Goal: Information Seeking & Learning: Learn about a topic

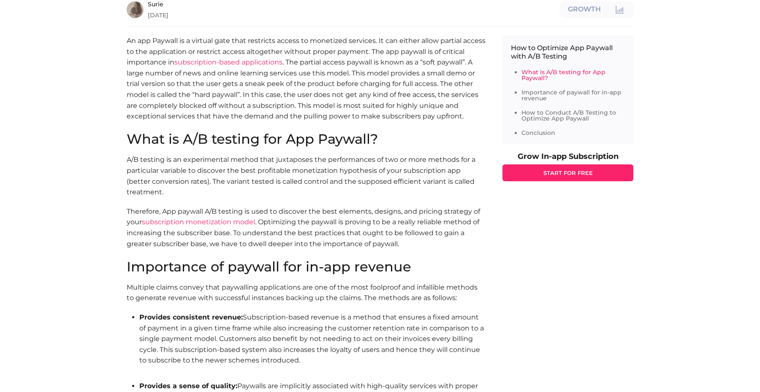
scroll to position [350, 0]
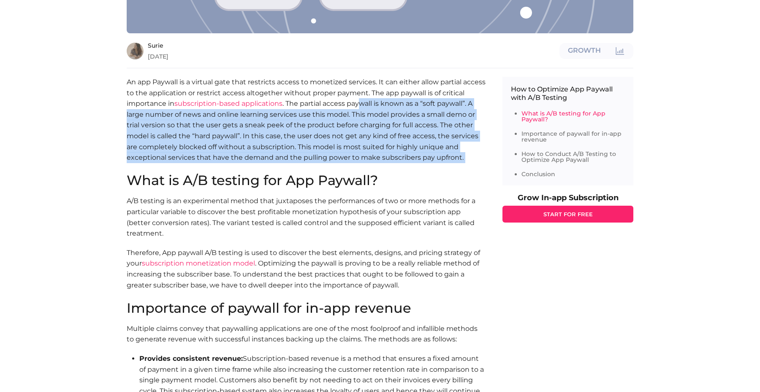
drag, startPoint x: 384, startPoint y: 87, endPoint x: 425, endPoint y: 149, distance: 74.7
click at [426, 149] on p "An app Paywall is a virtual gate that restricts access to monetized services. I…" at bounding box center [306, 125] width 359 height 97
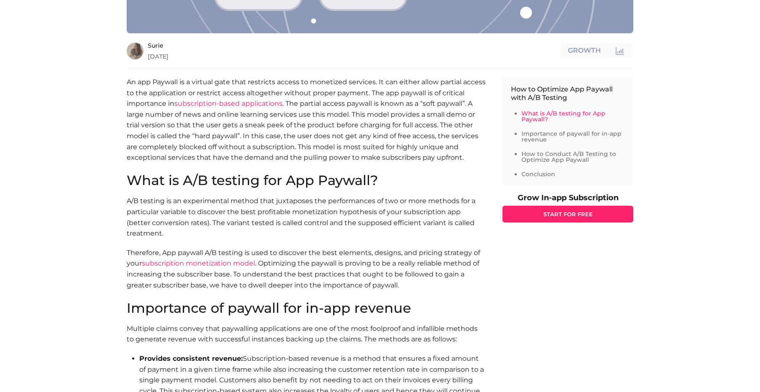
click at [409, 136] on p "An app Paywall is a virtual gate that restricts access to monetized services. I…" at bounding box center [306, 125] width 359 height 97
drag, startPoint x: 387, startPoint y: 97, endPoint x: 483, endPoint y: 147, distance: 108.3
click at [483, 147] on p "An app Paywall is a virtual gate that restricts access to monetized services. I…" at bounding box center [306, 125] width 359 height 97
click at [457, 140] on p "An app Paywall is a virtual gate that restricts access to monetized services. I…" at bounding box center [306, 125] width 359 height 97
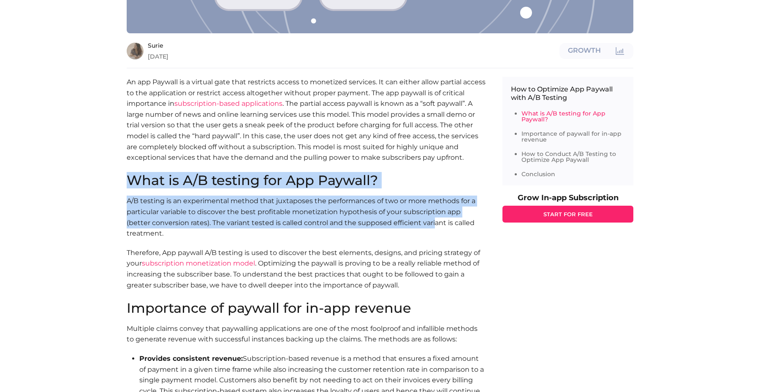
drag, startPoint x: 132, startPoint y: 168, endPoint x: 408, endPoint y: 205, distance: 278.0
click at [408, 205] on section "What is A/B testing for App Paywall? A/B testing is an experimental method that…" at bounding box center [306, 237] width 359 height 127
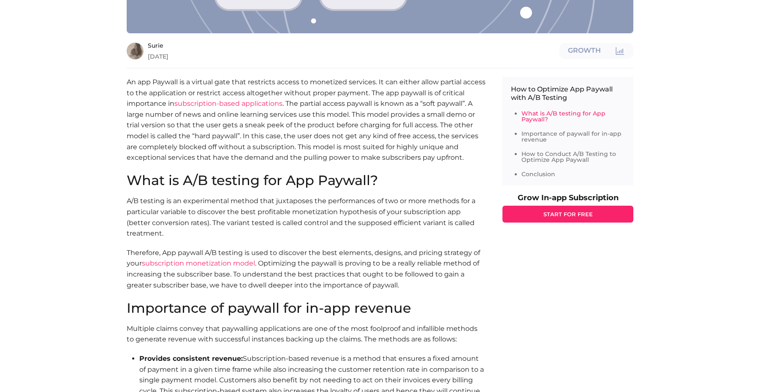
click at [330, 232] on section "What is A/B testing for App Paywall? A/B testing is an experimental method that…" at bounding box center [306, 237] width 359 height 127
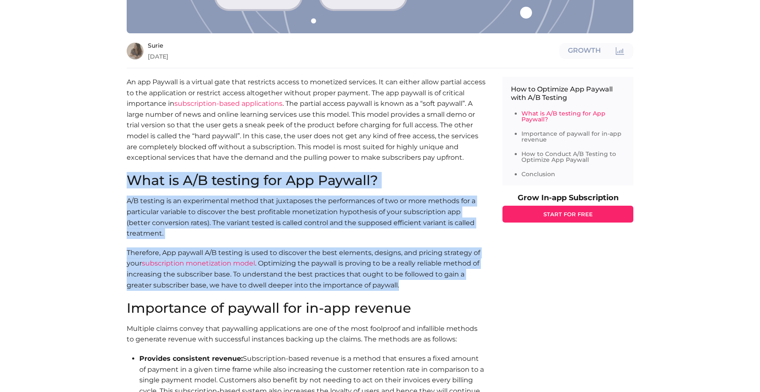
drag, startPoint x: 119, startPoint y: 167, endPoint x: 443, endPoint y: 272, distance: 340.4
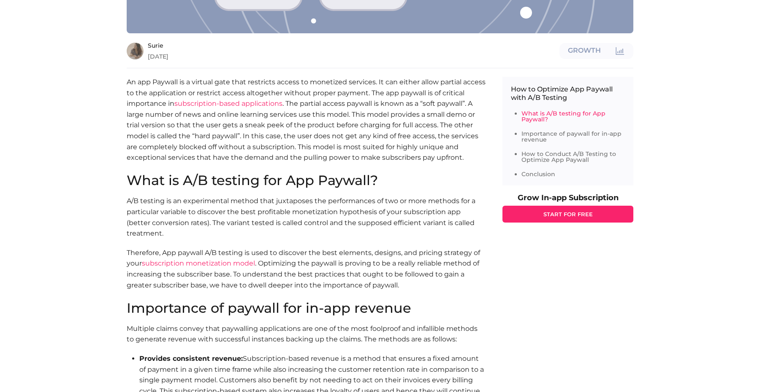
click at [374, 223] on p "A/B testing is an experimental method that juxtaposes the performances of two o…" at bounding box center [306, 217] width 359 height 43
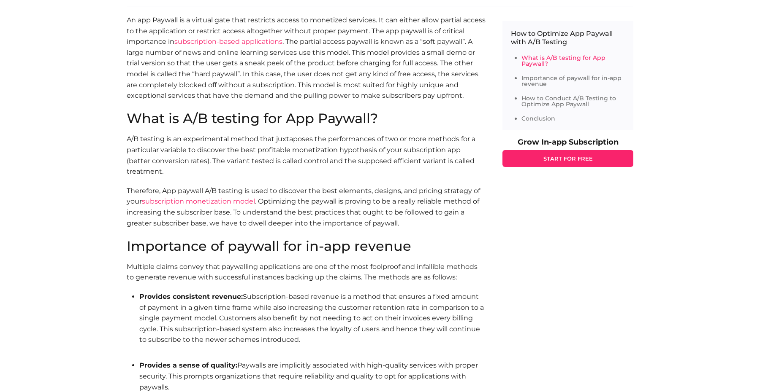
scroll to position [413, 0]
click at [413, 240] on section "Importance of paywall for in-app revenue Multiple claims convey that paywalling…" at bounding box center [306, 345] width 359 height 212
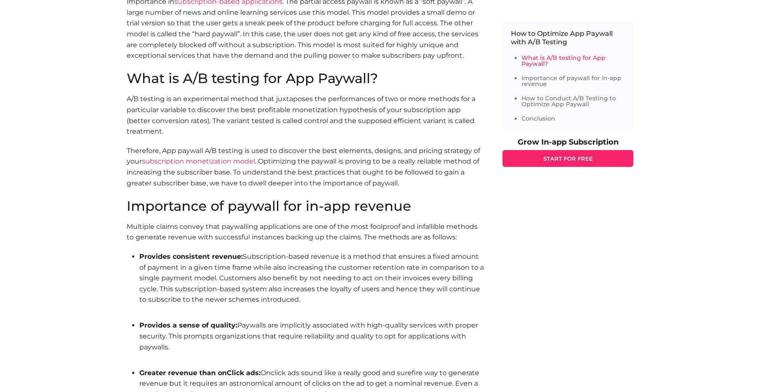
scroll to position [435, 0]
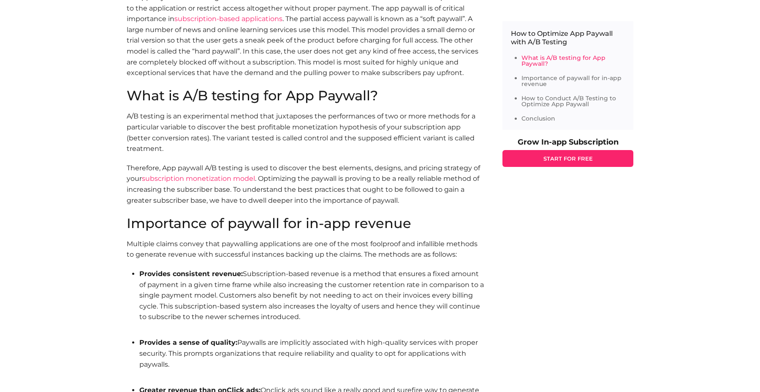
click at [314, 217] on h2 "Importance of paywall for in-app revenue" at bounding box center [306, 224] width 359 height 14
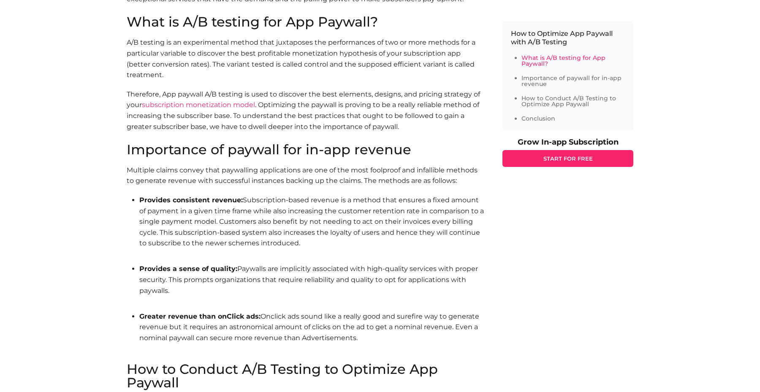
scroll to position [510, 0]
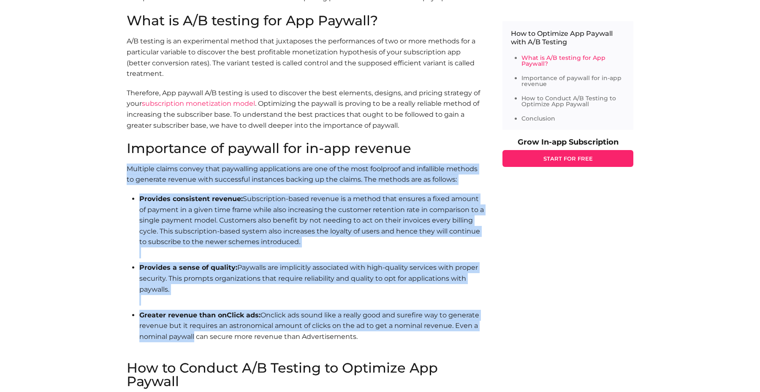
drag, startPoint x: 128, startPoint y: 152, endPoint x: 194, endPoint y: 321, distance: 180.6
click at [194, 321] on section "Importance of paywall for in-app revenue Multiple claims convey that paywalling…" at bounding box center [306, 248] width 359 height 212
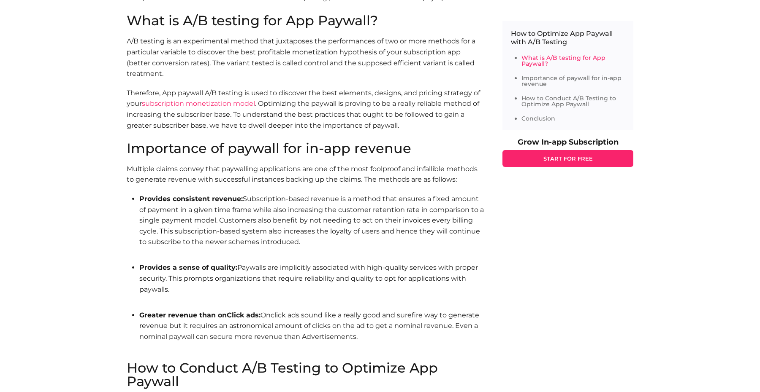
click at [202, 262] on li "Provides a sense of quality: Paywalls are implicitly associated with high-quali…" at bounding box center [312, 283] width 346 height 43
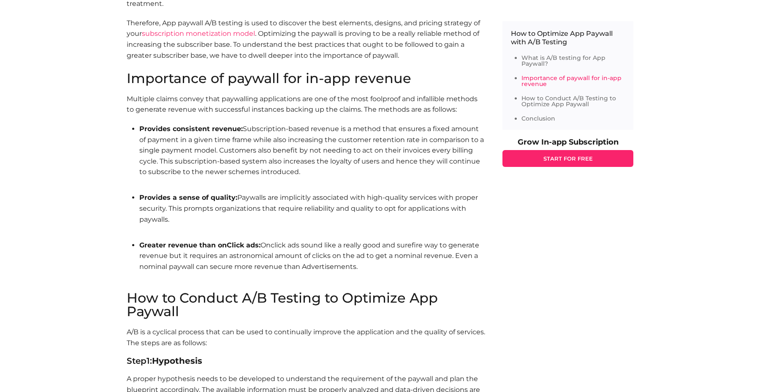
scroll to position [564, 0]
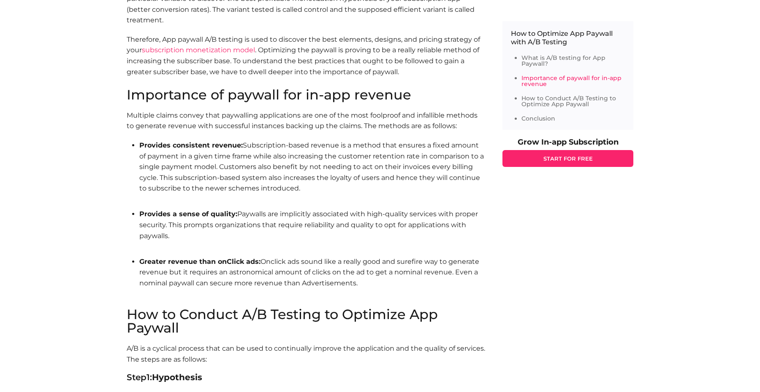
drag, startPoint x: 120, startPoint y: 76, endPoint x: 388, endPoint y: 268, distance: 329.8
copy section "Importance of paywall for in-app revenue Multiple claims convey that paywalling…"
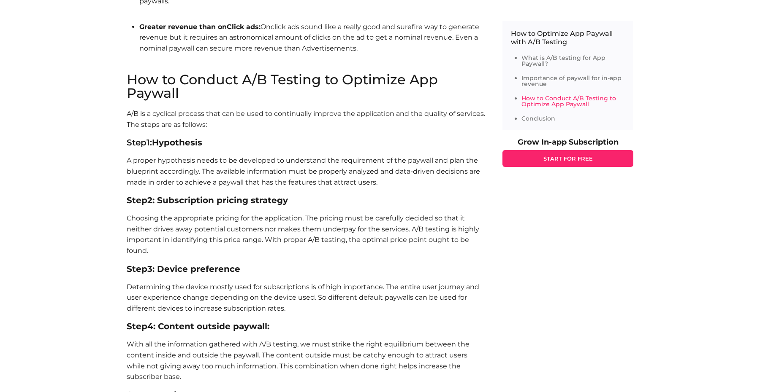
scroll to position [767, 0]
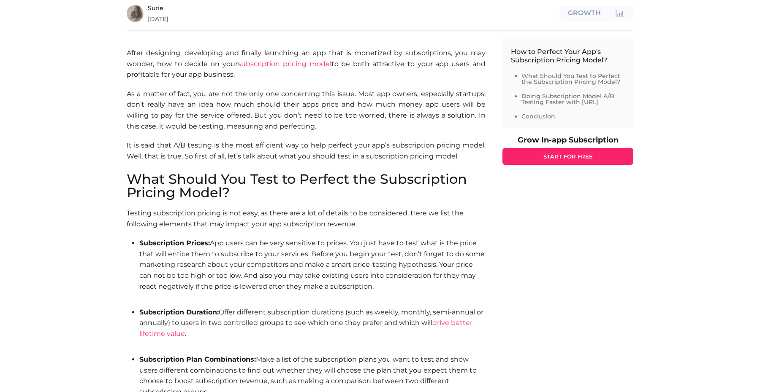
scroll to position [661, 0]
